Goal: Task Accomplishment & Management: Manage account settings

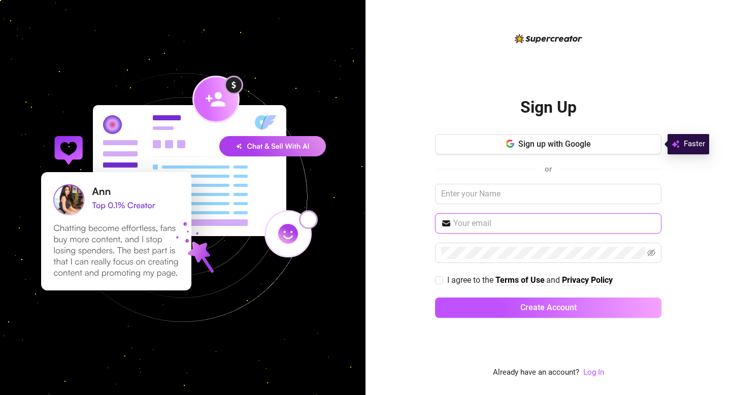
click at [464, 222] on input "text" at bounding box center [554, 223] width 202 height 12
type input "[EMAIL_ADDRESS][DOMAIN_NAME]"
click at [438, 284] on label "I agree to the Terms of Use and Privacy Policy" at bounding box center [526, 280] width 182 height 13
click at [438, 283] on input "I agree to the Terms of Use and Privacy Policy" at bounding box center [438, 279] width 7 height 7
checkbox input "true"
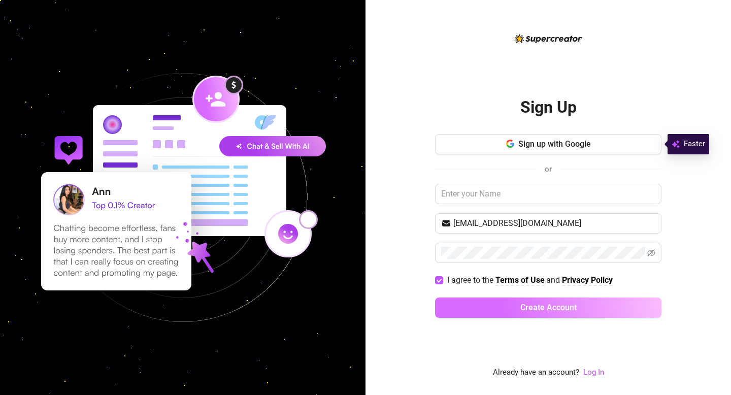
click at [526, 305] on span "Create Account" at bounding box center [548, 308] width 56 height 10
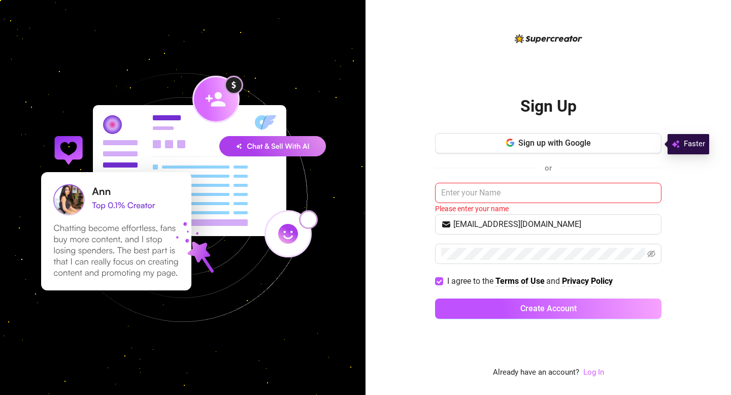
click at [595, 369] on link "Log In" at bounding box center [593, 372] width 21 height 9
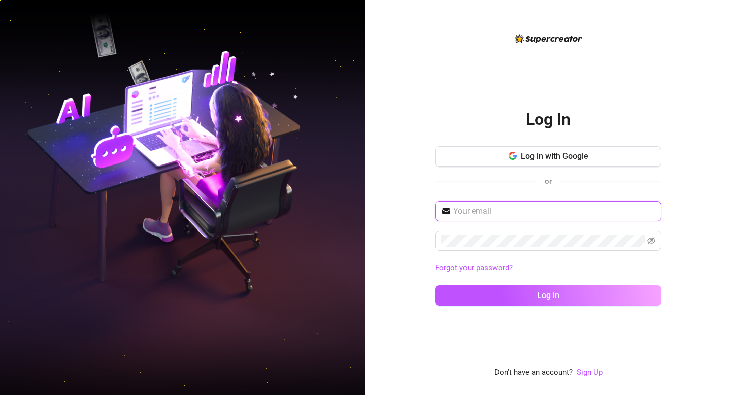
click at [487, 214] on input "text" at bounding box center [554, 211] width 202 height 12
type input "[EMAIL_ADDRESS][DOMAIN_NAME]"
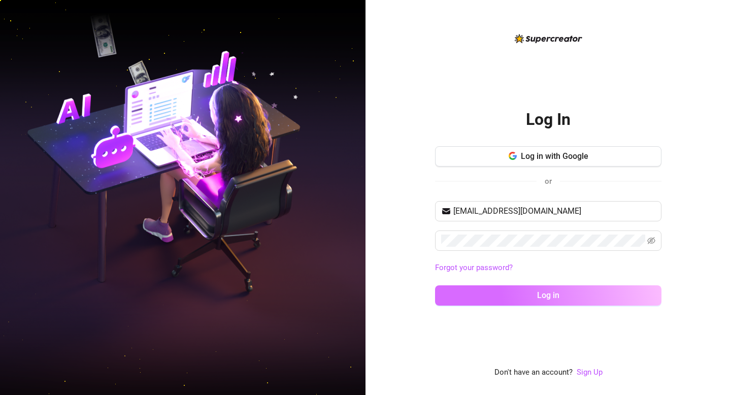
click at [573, 299] on button "Log in" at bounding box center [548, 295] width 226 height 20
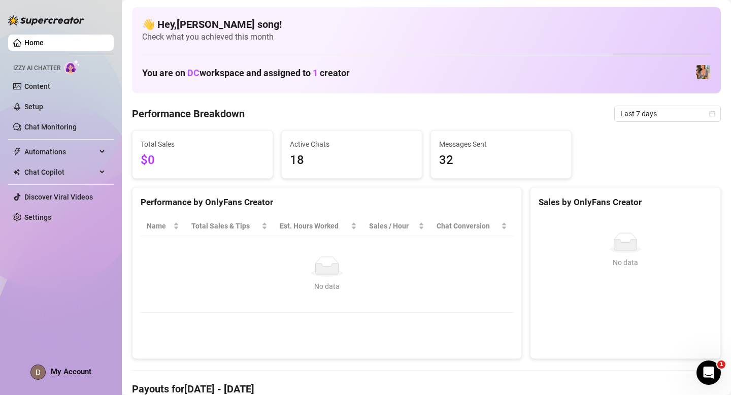
click at [44, 42] on link "Home" at bounding box center [33, 43] width 19 height 8
click at [699, 72] on img at bounding box center [703, 72] width 14 height 14
click at [35, 105] on link "Setup" at bounding box center [33, 107] width 19 height 8
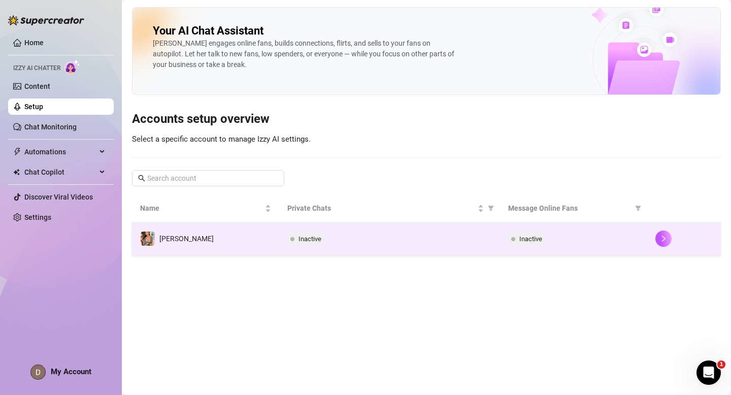
click at [320, 249] on td "Inactive" at bounding box center [389, 238] width 221 height 33
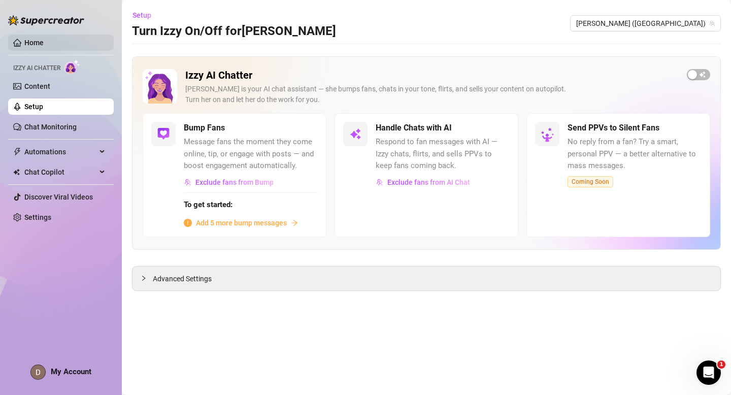
click at [24, 42] on link "Home" at bounding box center [33, 43] width 19 height 8
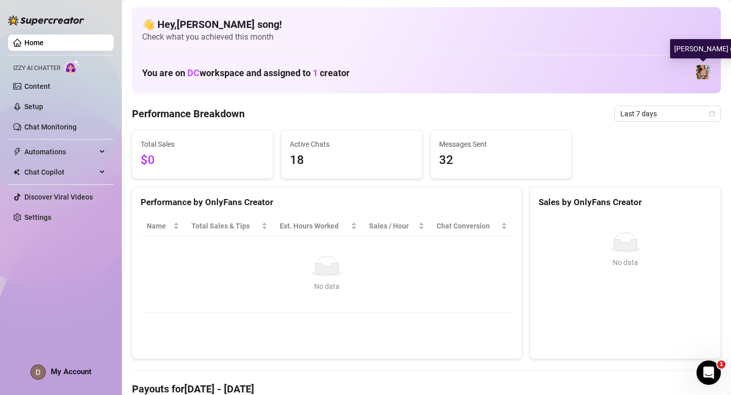
click at [700, 72] on img at bounding box center [703, 72] width 14 height 14
click at [29, 86] on link "Content" at bounding box center [37, 86] width 26 height 8
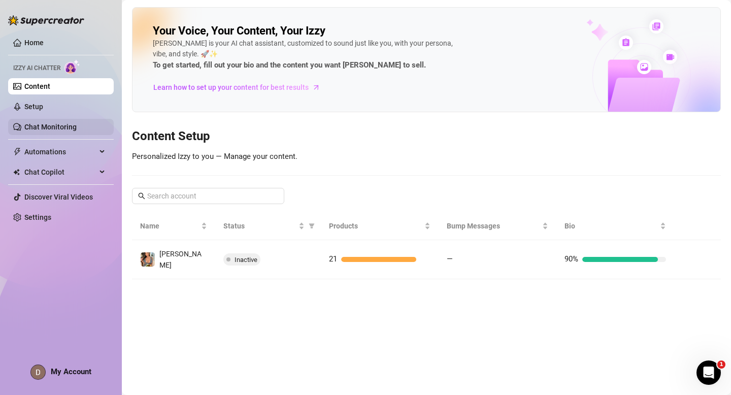
click at [43, 126] on link "Chat Monitoring" at bounding box center [50, 127] width 52 height 8
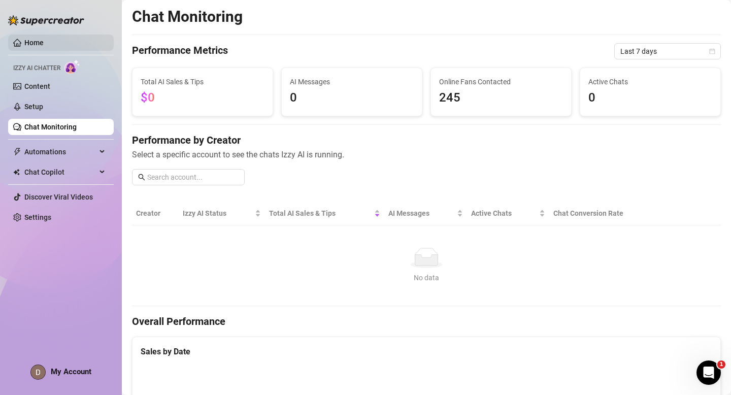
click at [28, 41] on link "Home" at bounding box center [33, 43] width 19 height 8
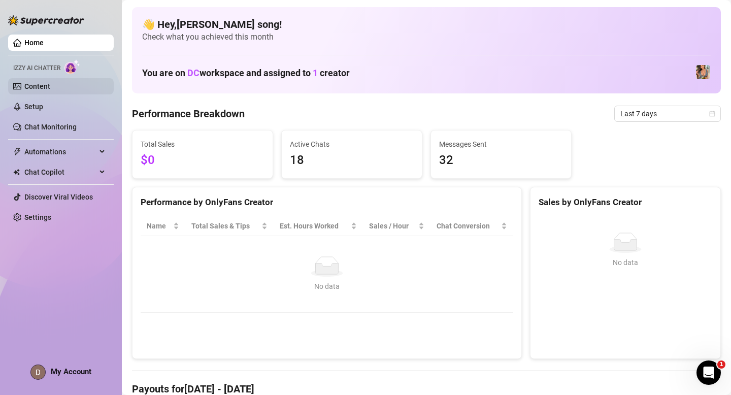
click at [34, 86] on link "Content" at bounding box center [37, 86] width 26 height 8
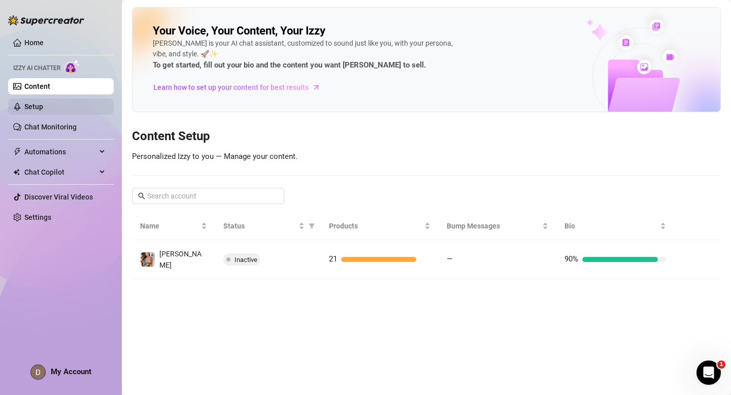
click at [33, 106] on link "Setup" at bounding box center [33, 107] width 19 height 8
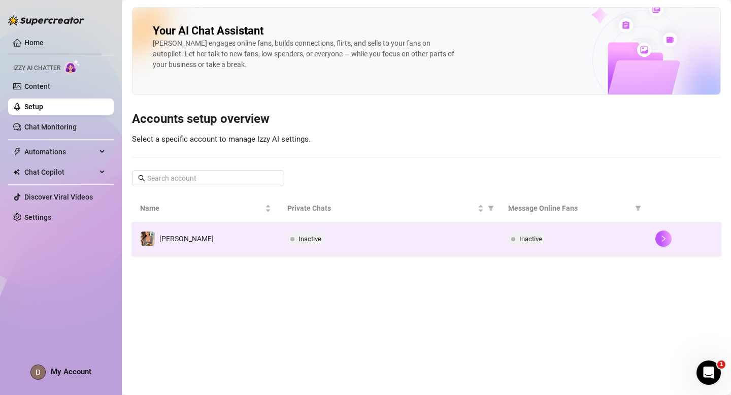
click at [365, 241] on div "Inactive" at bounding box center [389, 239] width 205 height 12
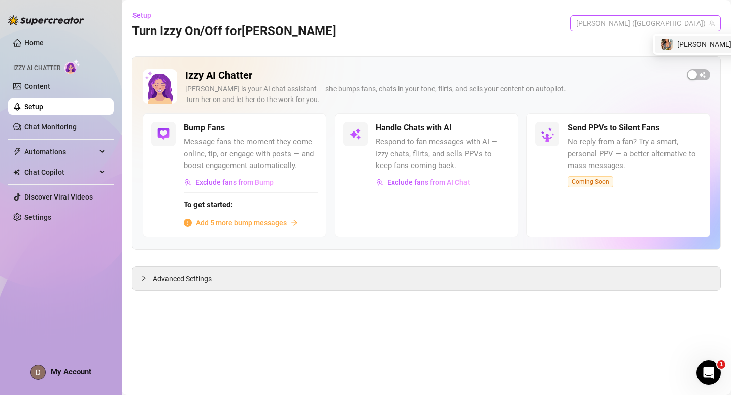
click at [681, 21] on span "[PERSON_NAME] ([GEOGRAPHIC_DATA])" at bounding box center [645, 23] width 139 height 15
click at [680, 43] on div "[PERSON_NAME] ( [GEOGRAPHIC_DATA] )" at bounding box center [661, 44] width 103 height 12
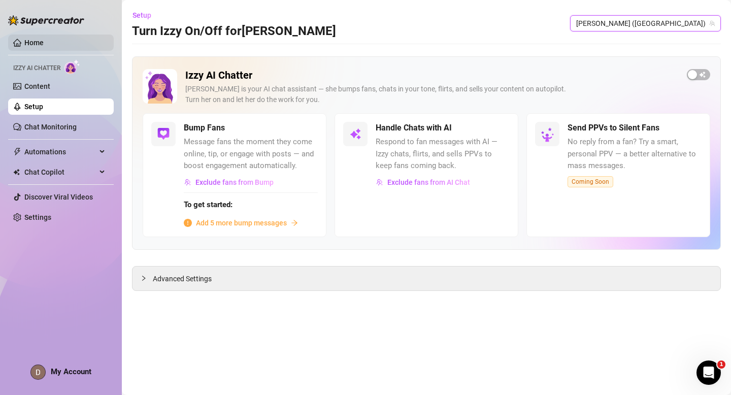
click at [34, 45] on link "Home" at bounding box center [33, 43] width 19 height 8
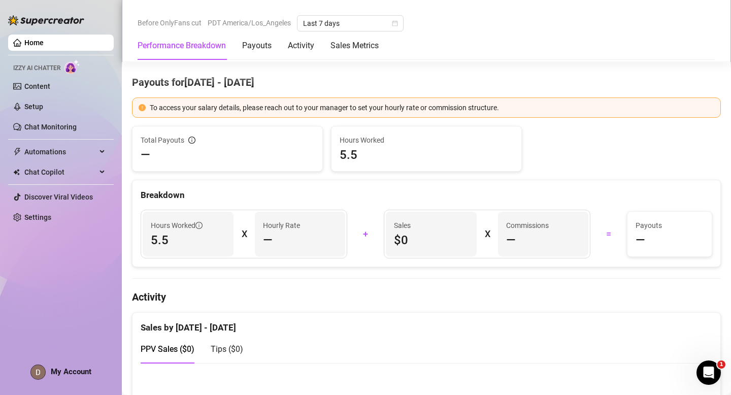
scroll to position [306, 0]
click at [32, 20] on img at bounding box center [46, 20] width 76 height 10
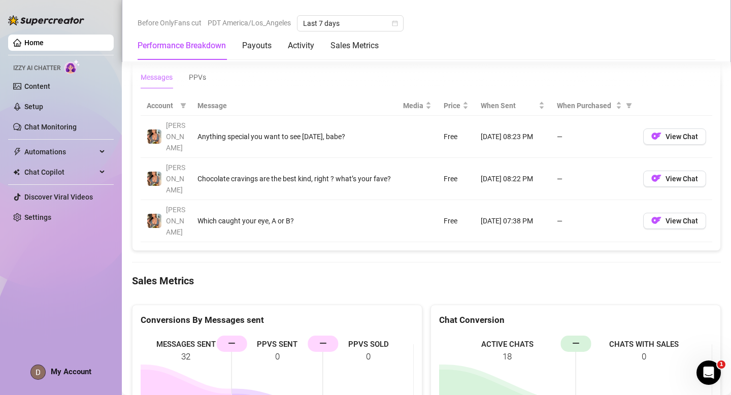
scroll to position [944, 0]
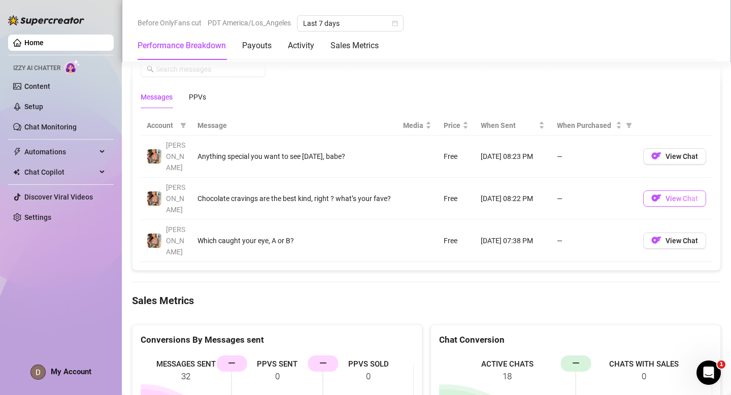
click at [667, 190] on button "View Chat" at bounding box center [674, 198] width 63 height 16
